Goal: Browse casually

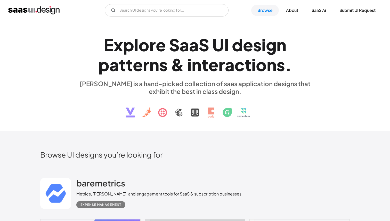
scroll to position [2184, 0]
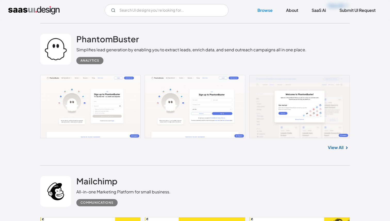
click at [158, 38] on div "PhantomBuster Simplifies lead generation by enabling you to extract leads, enri…" at bounding box center [191, 49] width 230 height 30
click at [101, 111] on link at bounding box center [194, 106] width 309 height 63
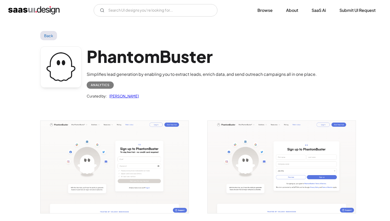
click at [165, 170] on img "open lightbox" at bounding box center [114, 167] width 148 height 93
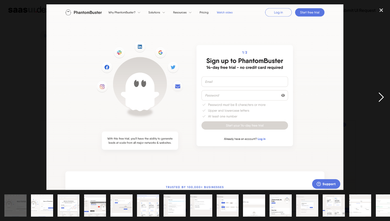
click at [381, 100] on div "next image" at bounding box center [381, 97] width 18 height 186
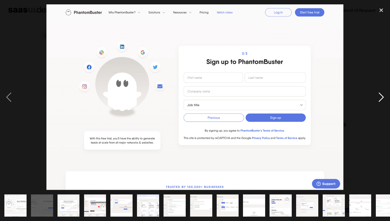
click at [378, 100] on div "next image" at bounding box center [381, 97] width 18 height 186
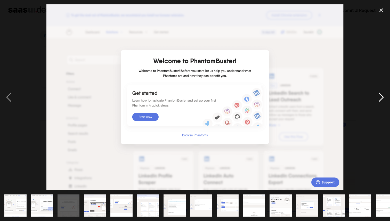
click at [378, 100] on div "next image" at bounding box center [381, 97] width 18 height 186
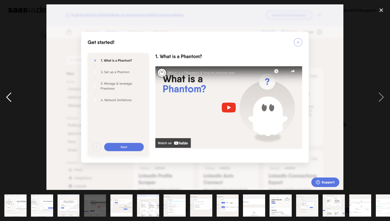
click at [8, 101] on div "previous image" at bounding box center [9, 97] width 18 height 186
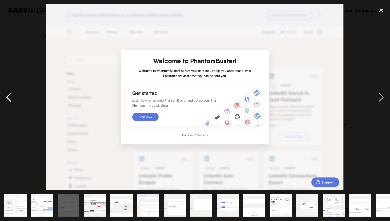
click at [8, 101] on div "previous image" at bounding box center [9, 97] width 18 height 186
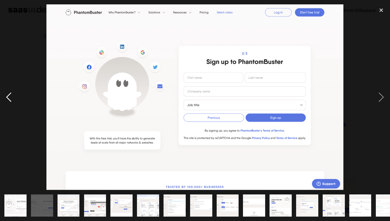
click at [8, 101] on div "previous image" at bounding box center [9, 97] width 18 height 186
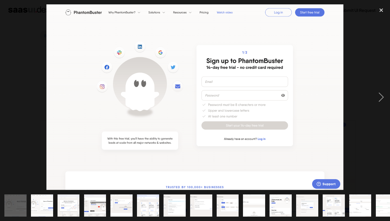
click at [21, 112] on div at bounding box center [195, 97] width 390 height 186
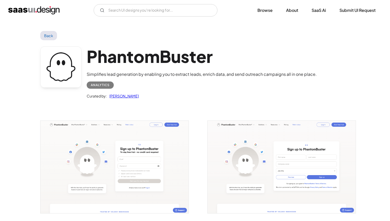
click at [48, 13] on img "home" at bounding box center [33, 10] width 51 height 8
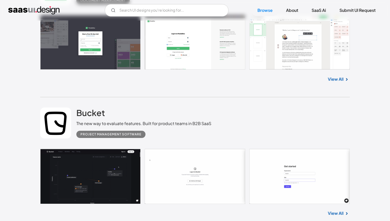
scroll to position [748, 0]
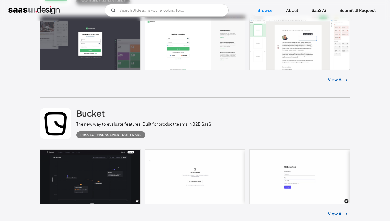
click at [74, 186] on link at bounding box center [194, 176] width 309 height 55
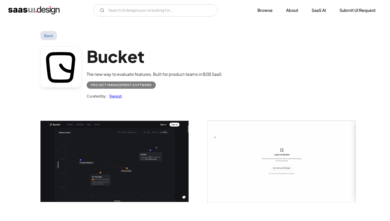
click at [96, 168] on img "open lightbox" at bounding box center [114, 161] width 148 height 81
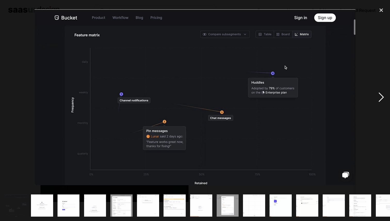
click at [378, 99] on div "next image" at bounding box center [381, 97] width 18 height 186
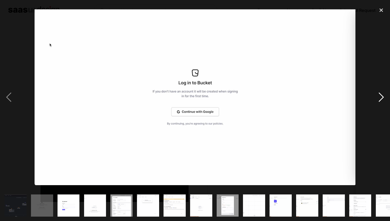
click at [382, 96] on div "next image" at bounding box center [381, 97] width 18 height 186
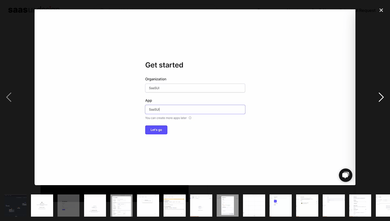
click at [382, 96] on div "next image" at bounding box center [381, 97] width 18 height 186
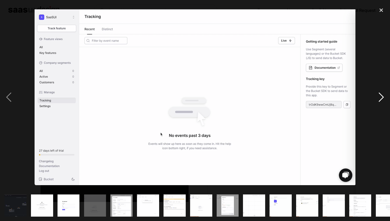
click at [382, 96] on div "next image" at bounding box center [381, 97] width 18 height 186
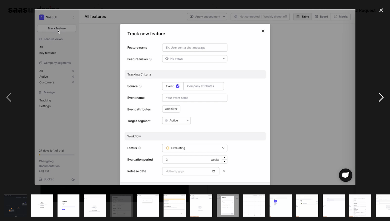
click at [382, 96] on div "next image" at bounding box center [381, 97] width 18 height 186
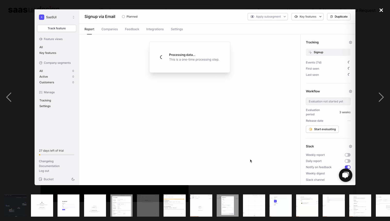
click at [381, 10] on div "close lightbox" at bounding box center [381, 9] width 18 height 11
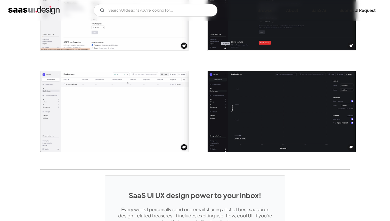
scroll to position [993, 0]
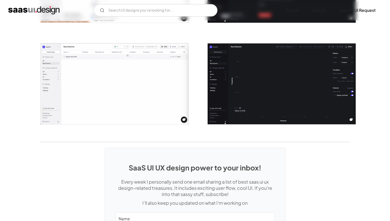
click at [283, 91] on img "open lightbox" at bounding box center [282, 83] width 148 height 81
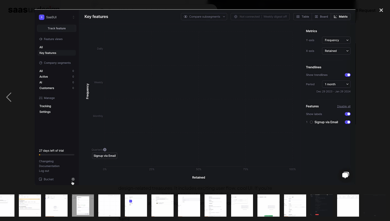
scroll to position [0, 145]
click at [382, 31] on div "next image" at bounding box center [381, 97] width 18 height 186
click at [381, 10] on div "close lightbox" at bounding box center [381, 9] width 18 height 11
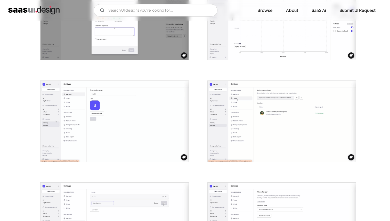
scroll to position [548, 0]
